Goal: Information Seeking & Learning: Learn about a topic

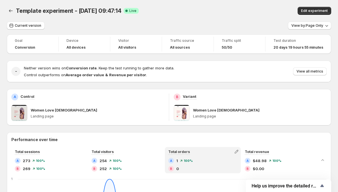
click at [310, 71] on span "View all metrics" at bounding box center [309, 71] width 27 height 5
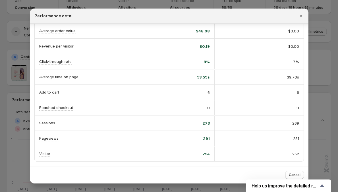
scroll to position [41, 0]
click at [202, 76] on span "53.59s" at bounding box center [203, 77] width 13 height 6
click at [182, 78] on div "53.59s" at bounding box center [169, 77] width 79 height 6
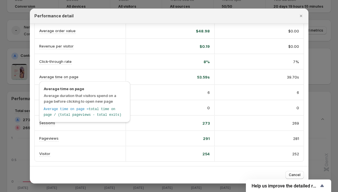
click at [72, 90] on span "Average time on page" at bounding box center [85, 89] width 82 height 6
click at [82, 95] on span "Average duration that visitors spend on a page before clicking to open new page" at bounding box center [80, 98] width 72 height 10
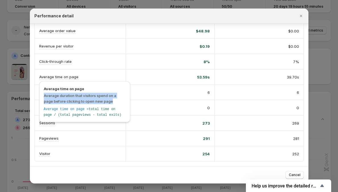
click at [82, 95] on span "Average duration that visitors spend on a page before clicking to open new page" at bounding box center [80, 98] width 72 height 10
click at [93, 101] on span "Average duration that visitors spend on a page before clicking to open new page" at bounding box center [80, 98] width 72 height 10
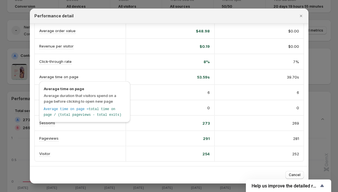
click at [88, 108] on span "Average time on page =" at bounding box center [66, 109] width 45 height 4
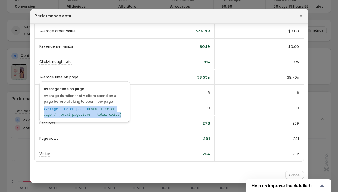
click at [88, 108] on span "Average time on page =" at bounding box center [66, 109] width 45 height 4
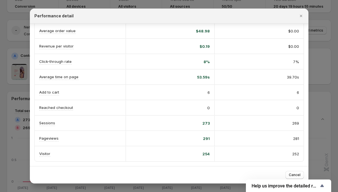
click at [157, 108] on div "0" at bounding box center [169, 108] width 79 height 6
click at [136, 125] on div "273" at bounding box center [169, 123] width 79 height 6
click at [57, 16] on h2 "Performance detail" at bounding box center [53, 16] width 39 height 6
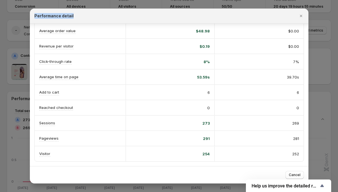
click at [70, 17] on h2 "Performance detail" at bounding box center [53, 16] width 39 height 6
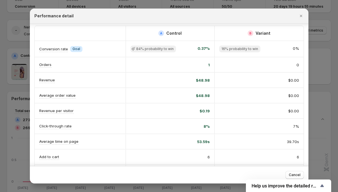
scroll to position [0, 0]
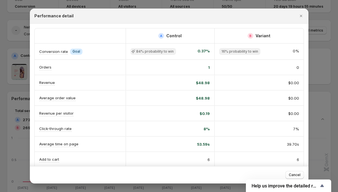
click at [75, 51] on span "Goal" at bounding box center [76, 51] width 8 height 5
click at [97, 58] on div "Conversion rate Info Goal" at bounding box center [80, 51] width 91 height 15
